Goal: Feedback & Contribution: Leave review/rating

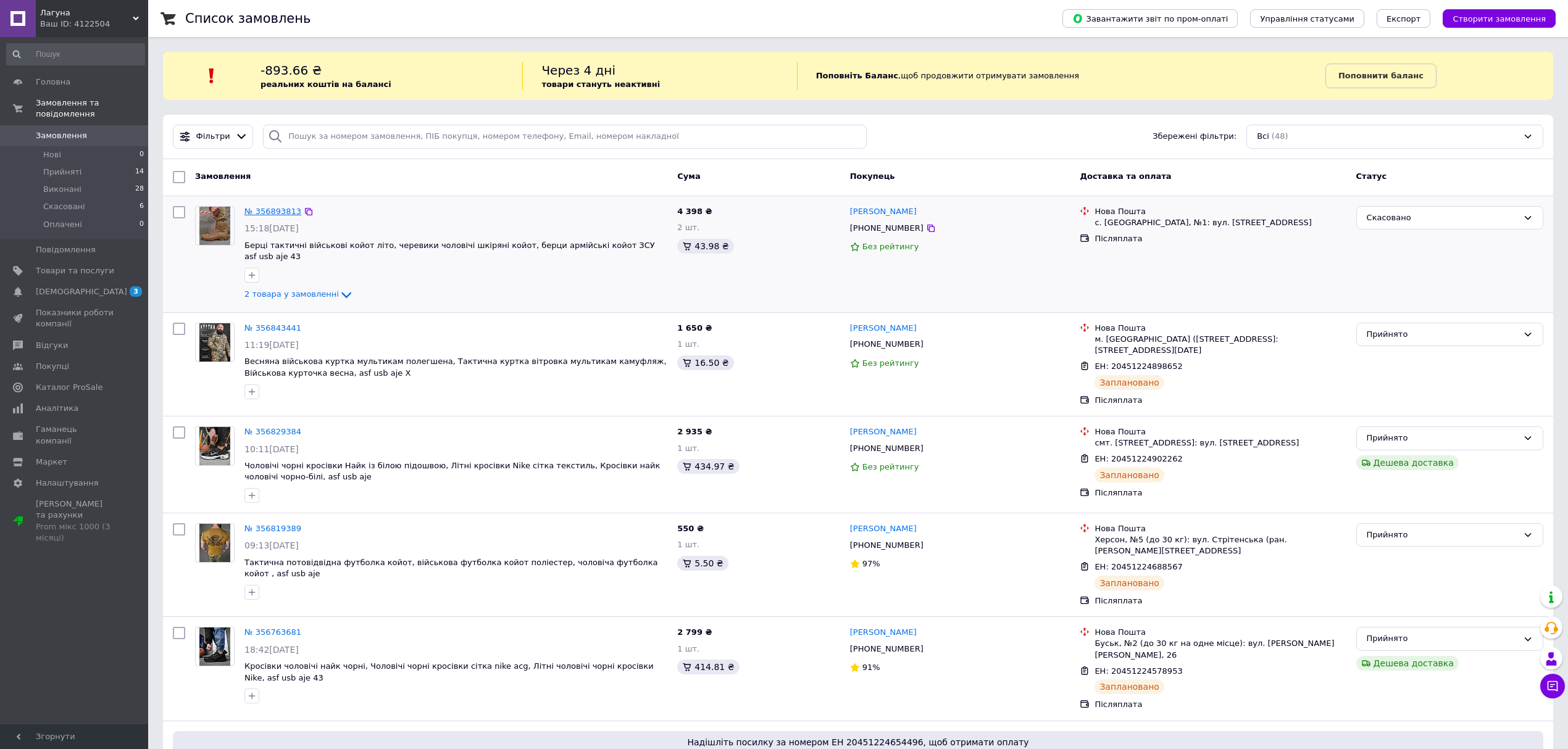
click at [285, 213] on link "№ 356893813" at bounding box center [273, 212] width 57 height 9
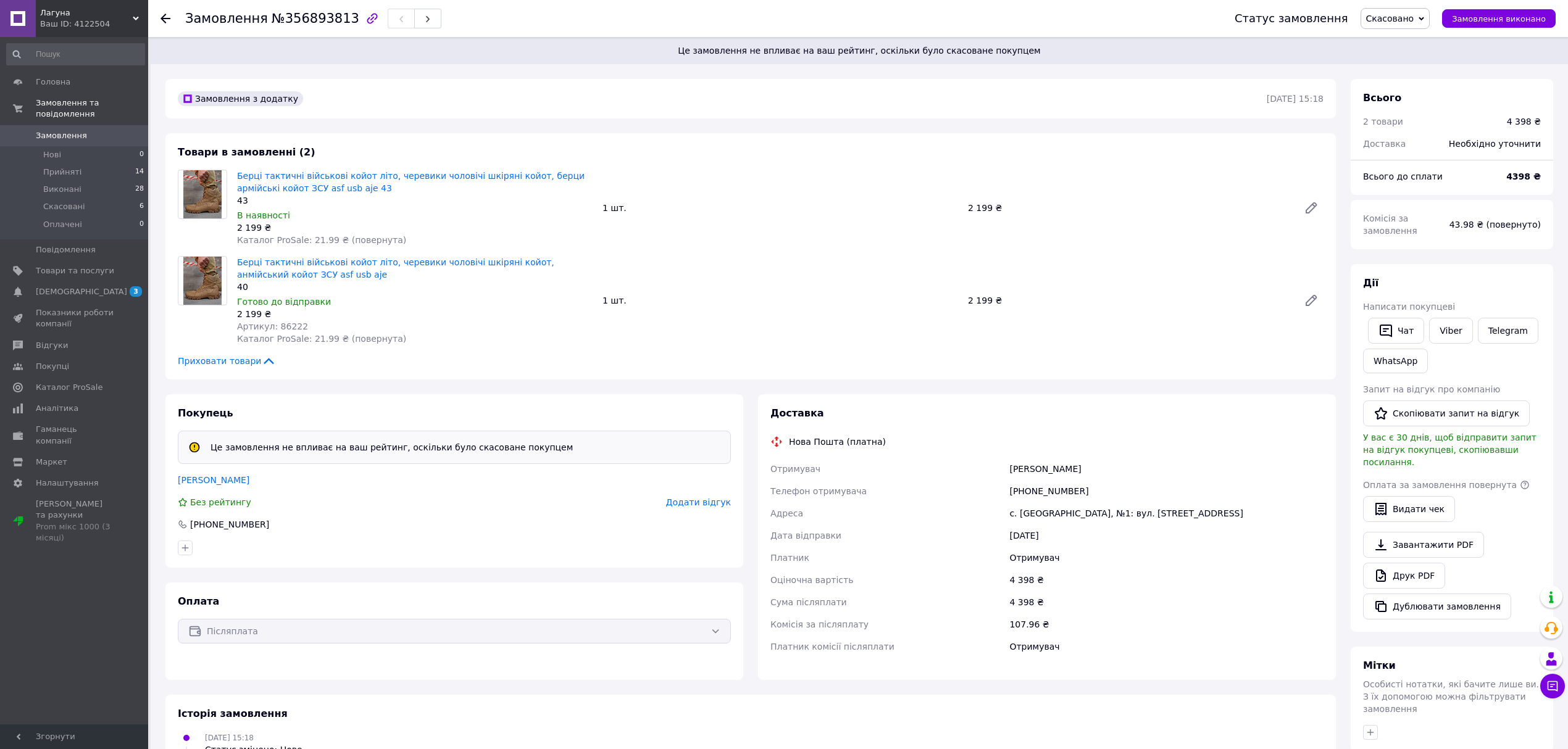
click at [700, 506] on span "Додати відгук" at bounding box center [698, 502] width 65 height 10
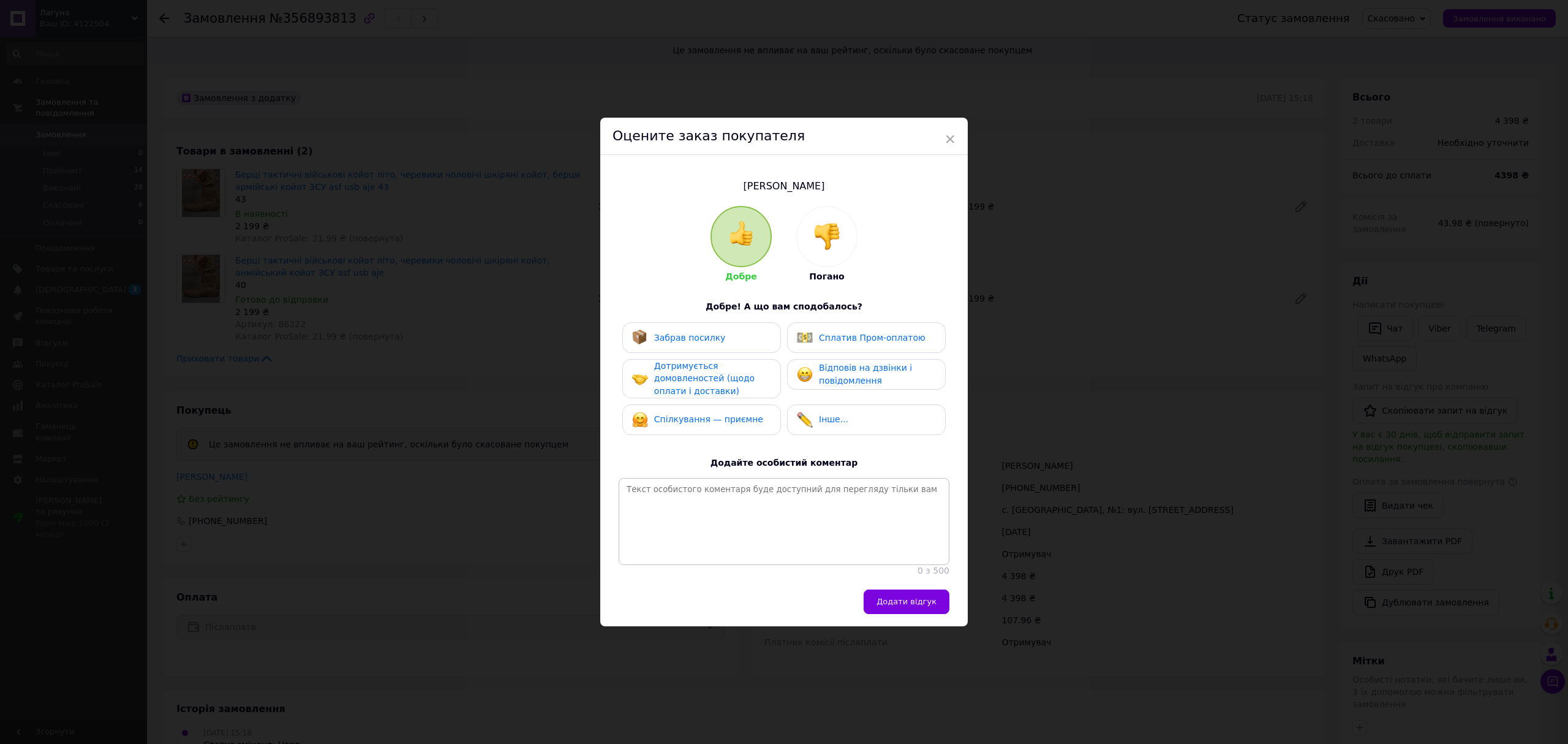
drag, startPoint x: 826, startPoint y: 217, endPoint x: 826, endPoint y: 227, distance: 10.0
click at [828, 223] on img at bounding box center [826, 236] width 27 height 27
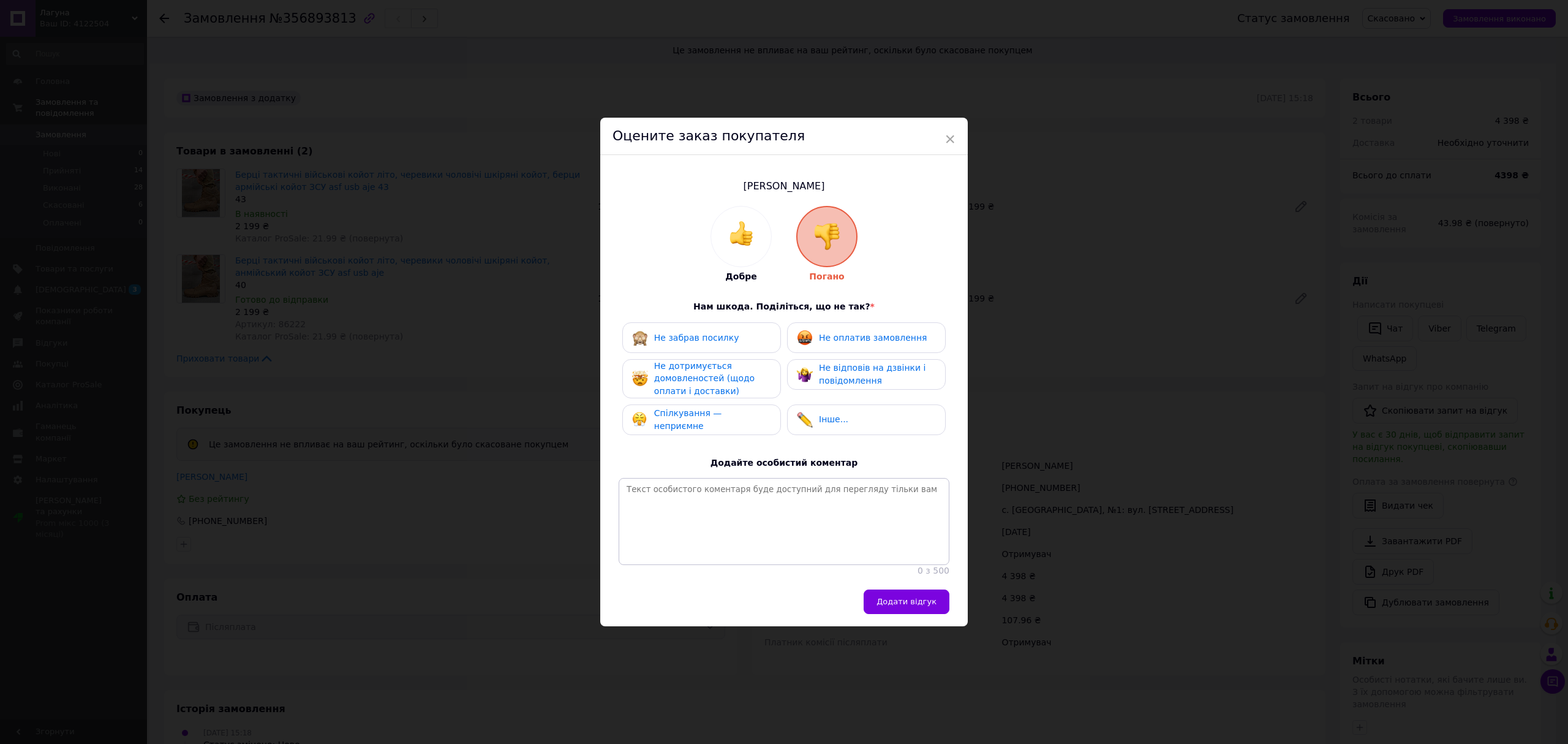
click at [876, 337] on div "Не оплатив замовлення" at bounding box center [866, 338] width 159 height 31
drag, startPoint x: 864, startPoint y: 360, endPoint x: 755, endPoint y: 365, distance: 109.1
click at [858, 363] on span "Не відповів на дзвінки і повідомлення" at bounding box center [872, 374] width 107 height 22
click at [743, 366] on div "Не дотримується домовленостей (щодо оплати і доставки)" at bounding box center [712, 379] width 116 height 38
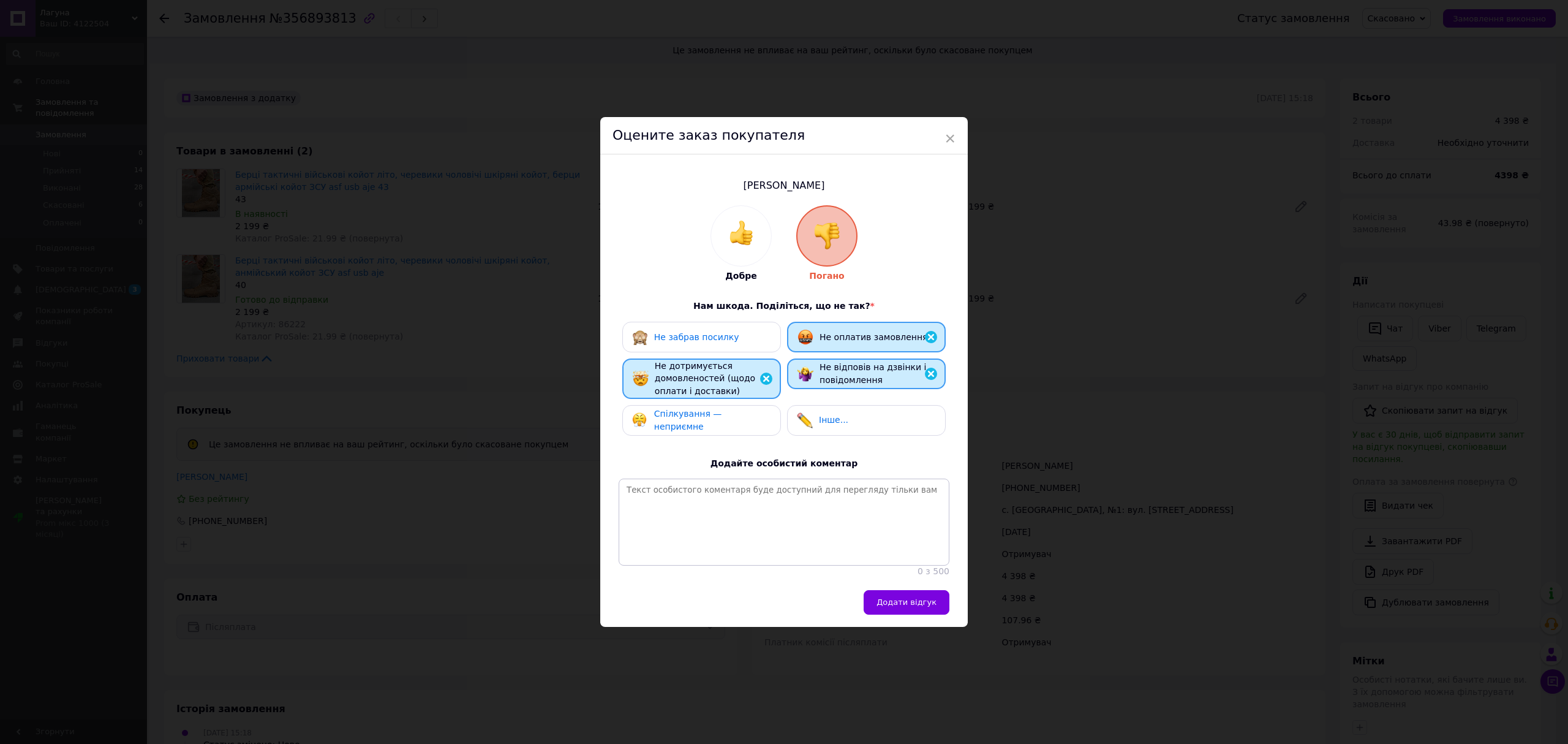
click at [701, 408] on span "Спілкування — неприємне" at bounding box center [688, 419] width 68 height 22
click at [887, 615] on button "Додати відгук" at bounding box center [906, 603] width 86 height 24
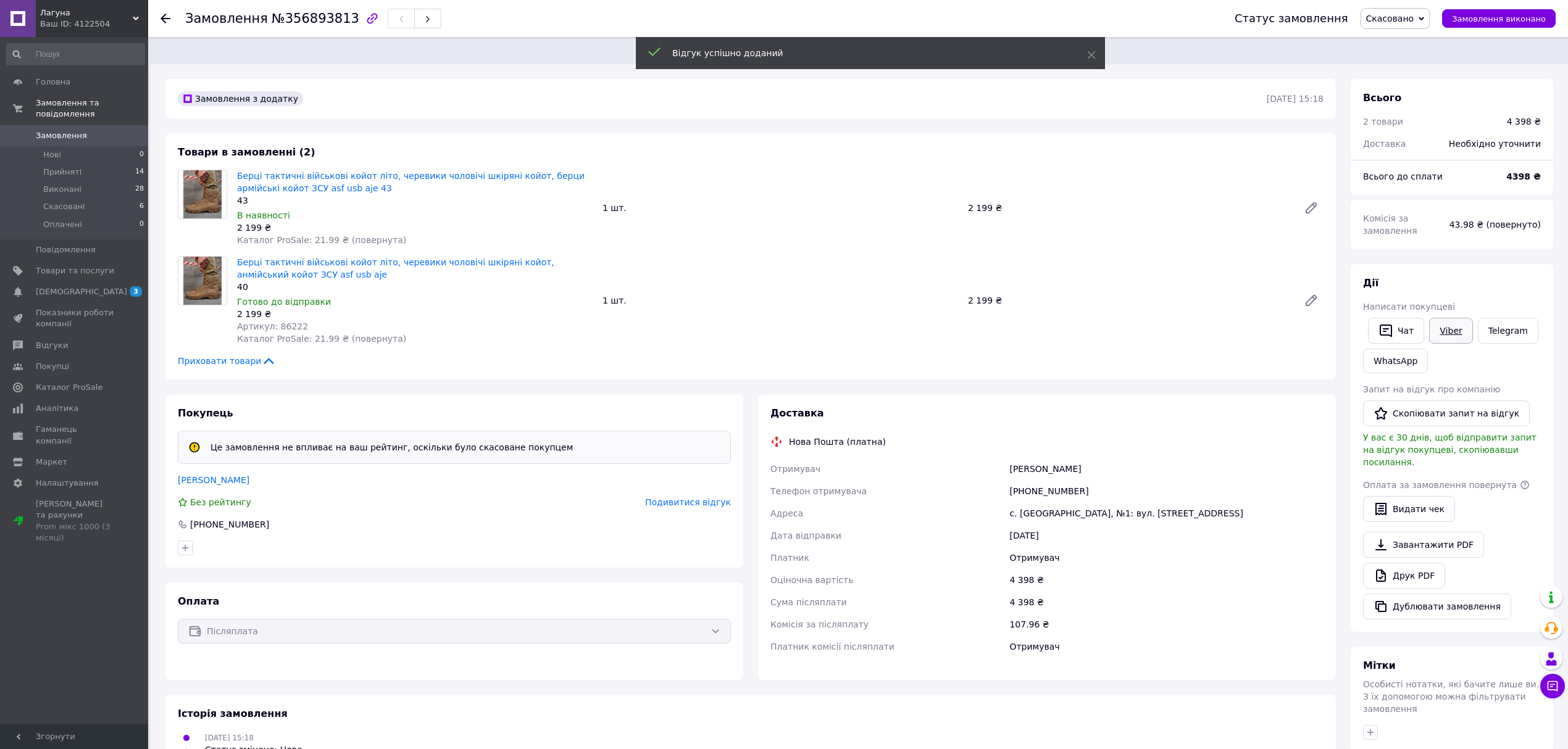
click at [1438, 333] on link "Viber" at bounding box center [1450, 330] width 43 height 26
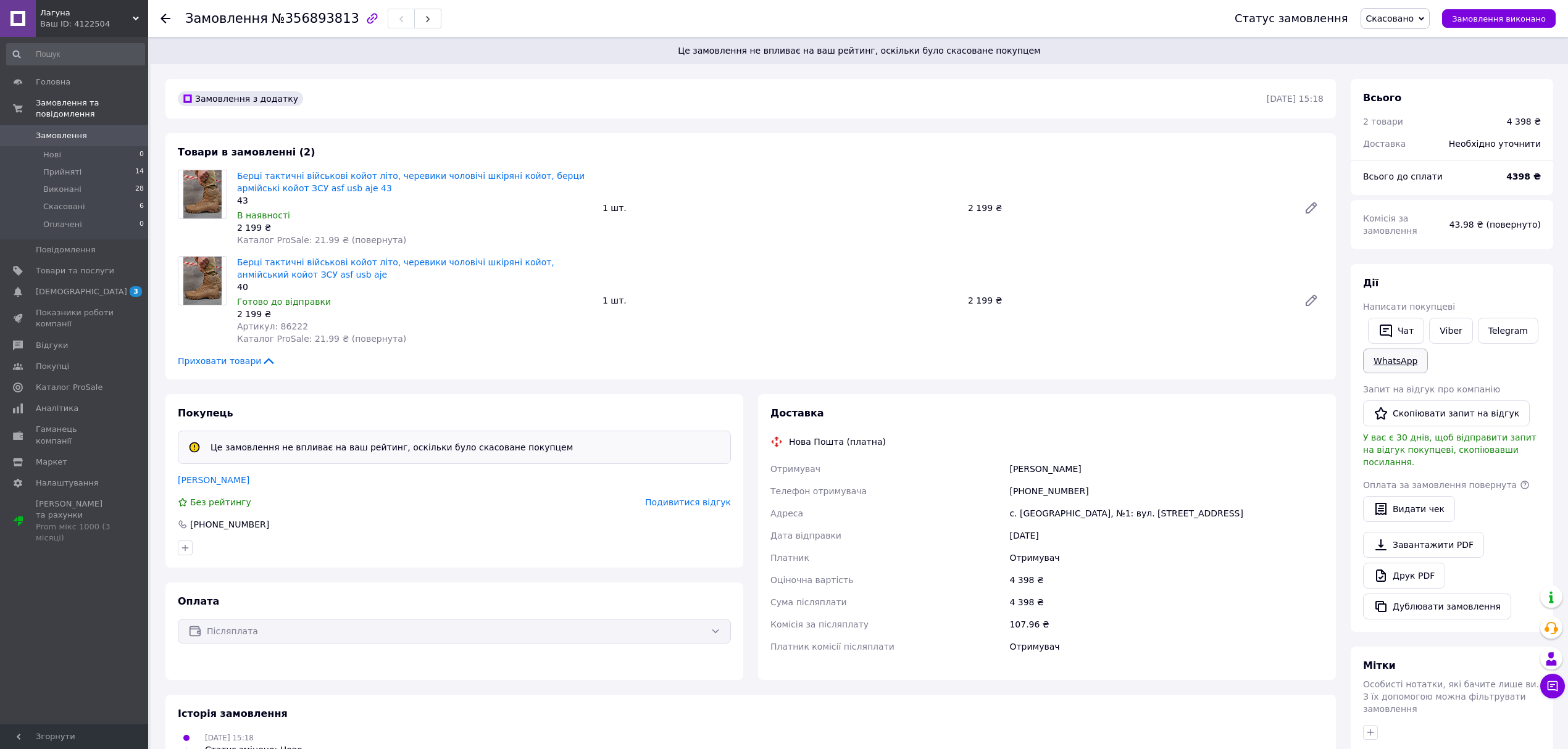
click at [1375, 371] on link "WhatsApp" at bounding box center [1395, 360] width 65 height 24
